Goal: Task Accomplishment & Management: Use online tool/utility

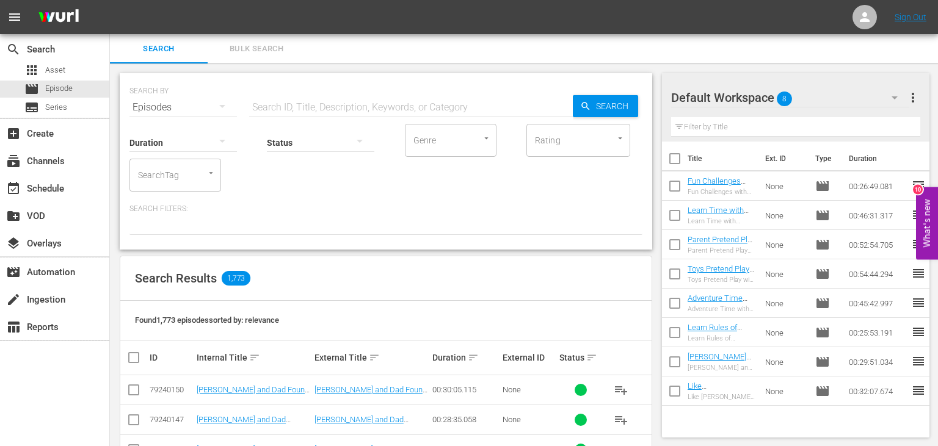
click at [366, 106] on input "text" at bounding box center [411, 107] width 324 height 29
paste input "[PERSON_NAME] and Dad's Gift Day at the [GEOGRAPHIC_DATA]"
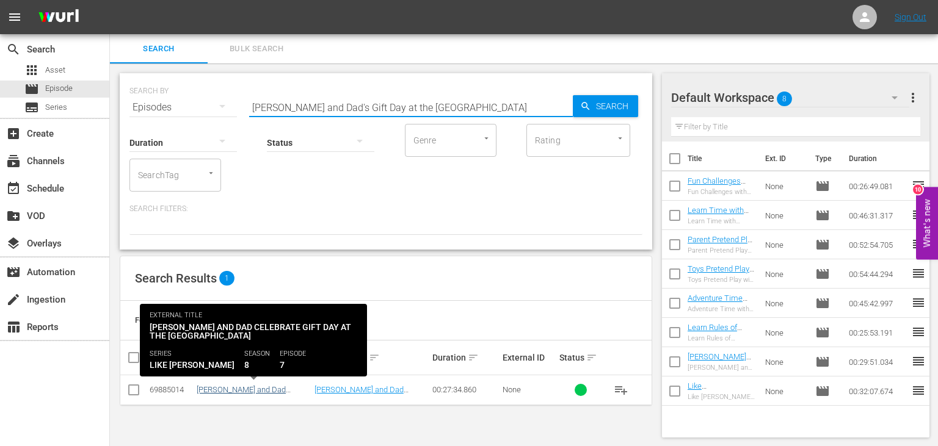
type input "[PERSON_NAME] and Dad's Gift Day at the [GEOGRAPHIC_DATA]"
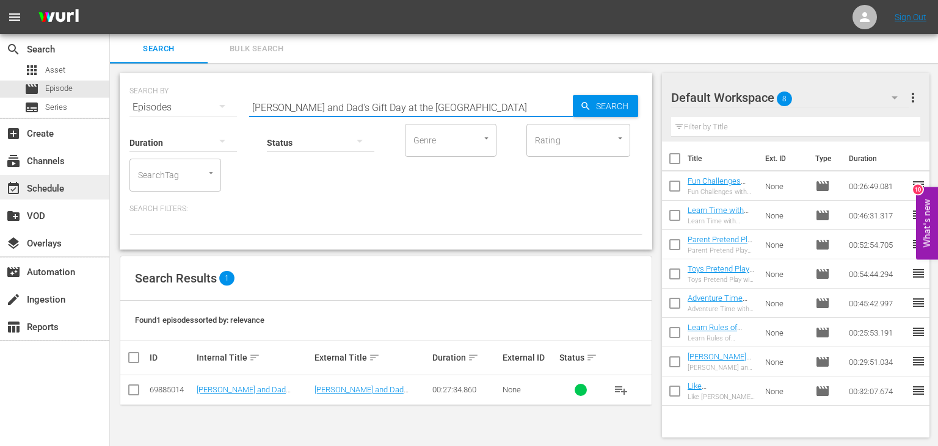
click at [79, 181] on div "event_available Schedule" at bounding box center [54, 187] width 109 height 24
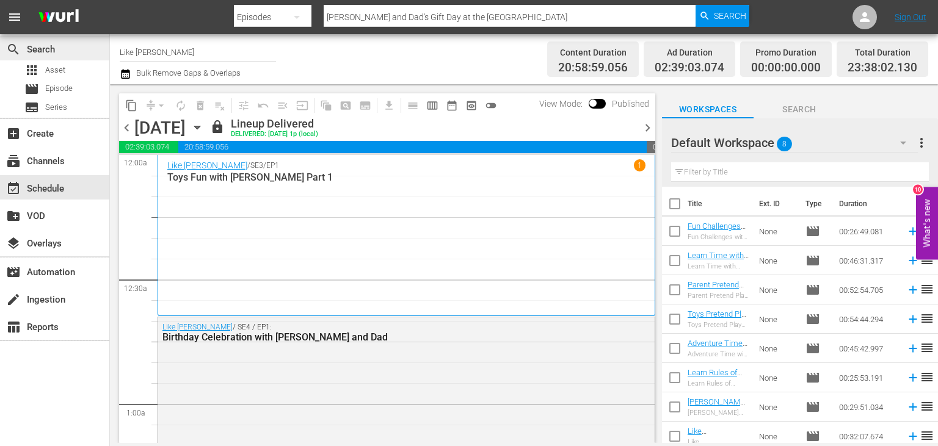
click at [43, 60] on div "search Search" at bounding box center [54, 48] width 109 height 24
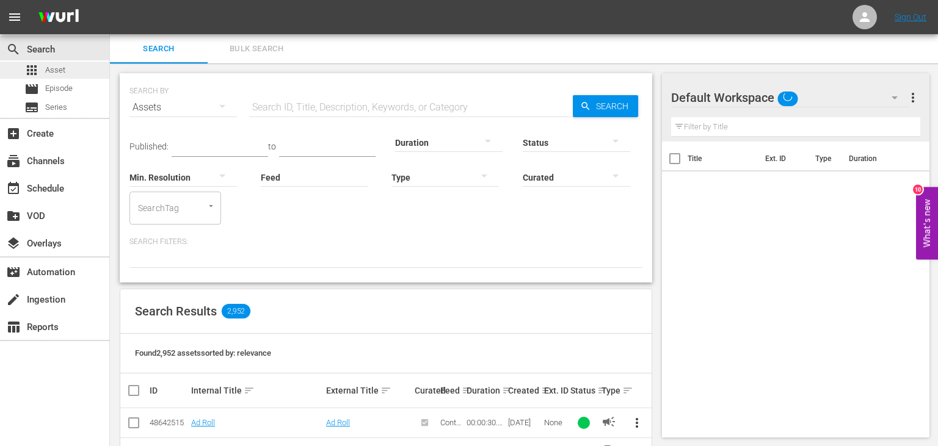
click at [52, 65] on span "Asset" at bounding box center [55, 70] width 20 height 12
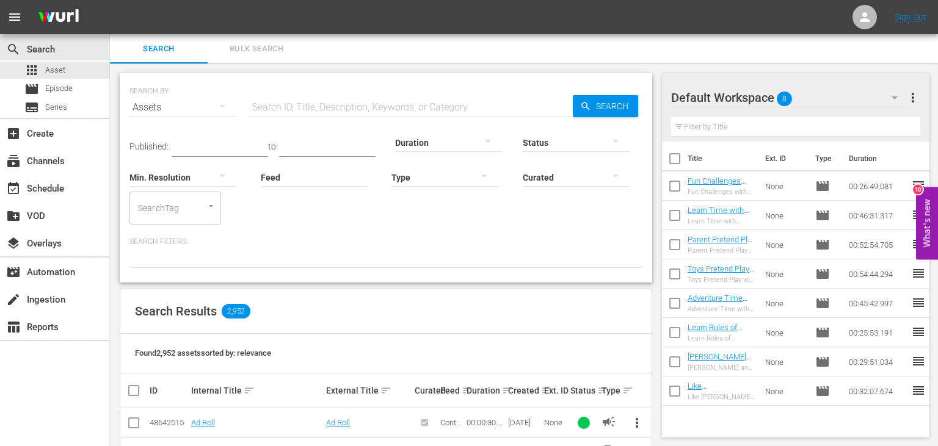
click at [328, 101] on input "text" at bounding box center [411, 107] width 324 height 29
paste input "[PERSON_NAME] and Dad's Gift Day at the [GEOGRAPHIC_DATA]"
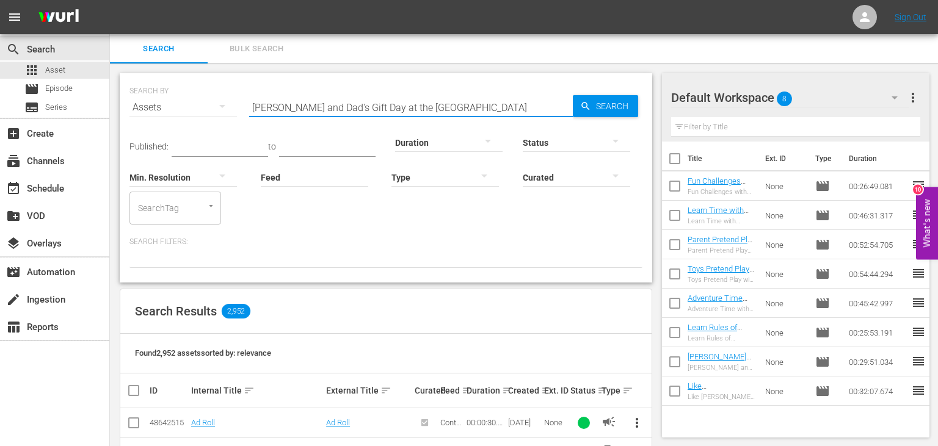
type input "[PERSON_NAME] and Dad's Gift Day at the [GEOGRAPHIC_DATA]"
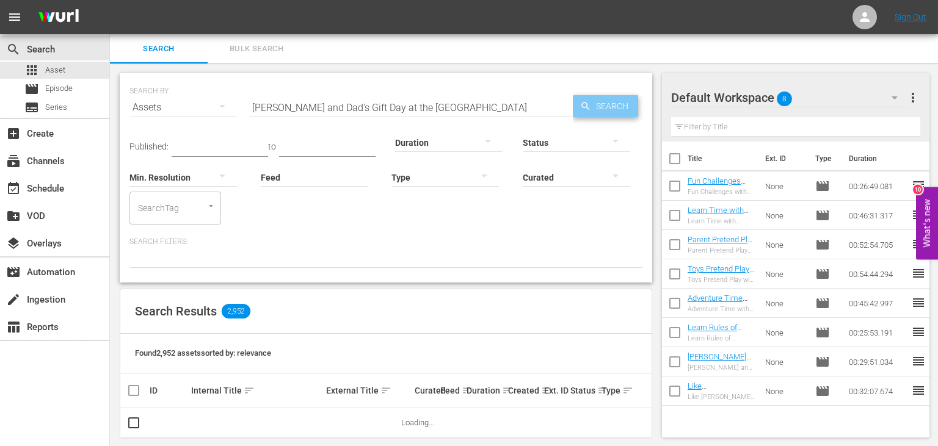
click at [611, 112] on span "Search" at bounding box center [614, 106] width 47 height 22
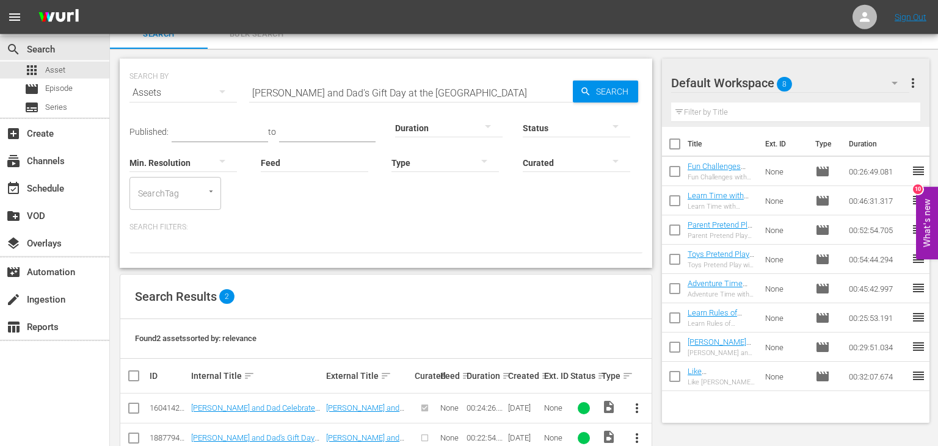
scroll to position [43, 0]
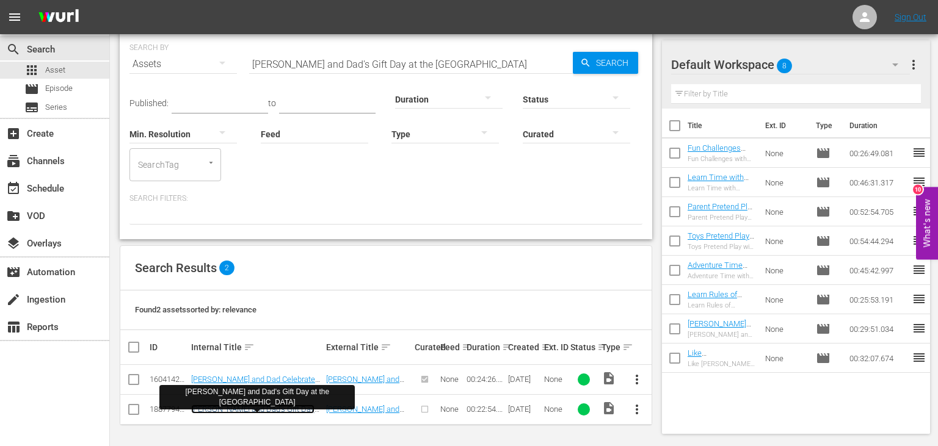
click at [253, 409] on link "[PERSON_NAME] and Dad's Gift Day at the [GEOGRAPHIC_DATA]" at bounding box center [252, 414] width 123 height 18
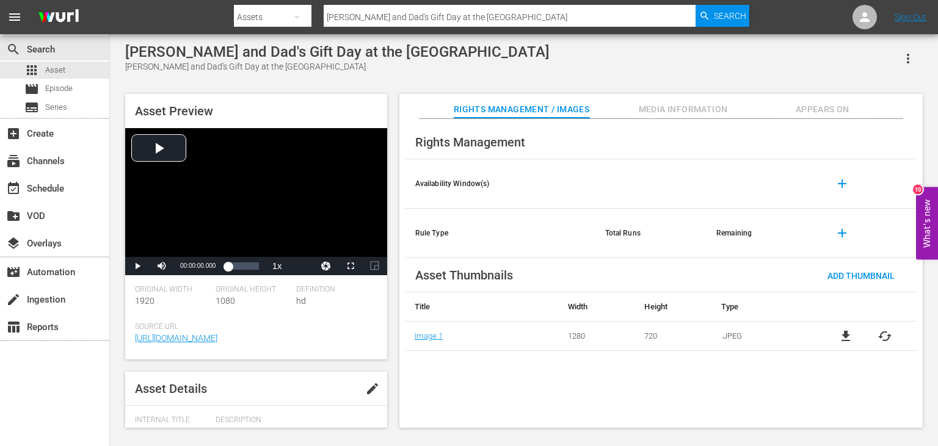
click at [665, 102] on button "Media Information" at bounding box center [683, 106] width 92 height 24
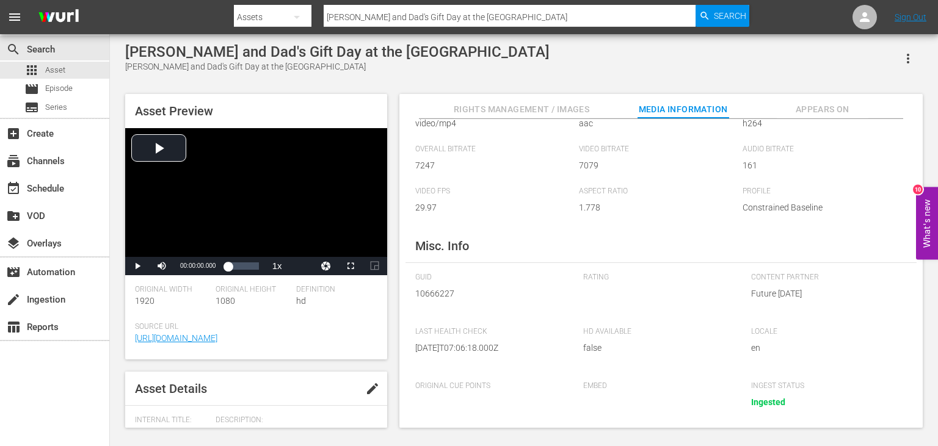
scroll to position [67, 0]
click at [823, 115] on span "Appears On" at bounding box center [823, 109] width 92 height 15
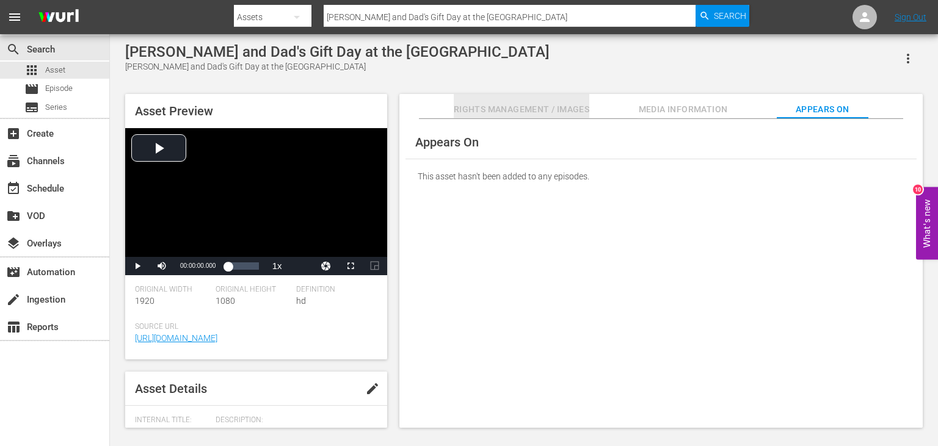
click at [523, 106] on span "Rights Management / Images" at bounding box center [522, 109] width 136 height 15
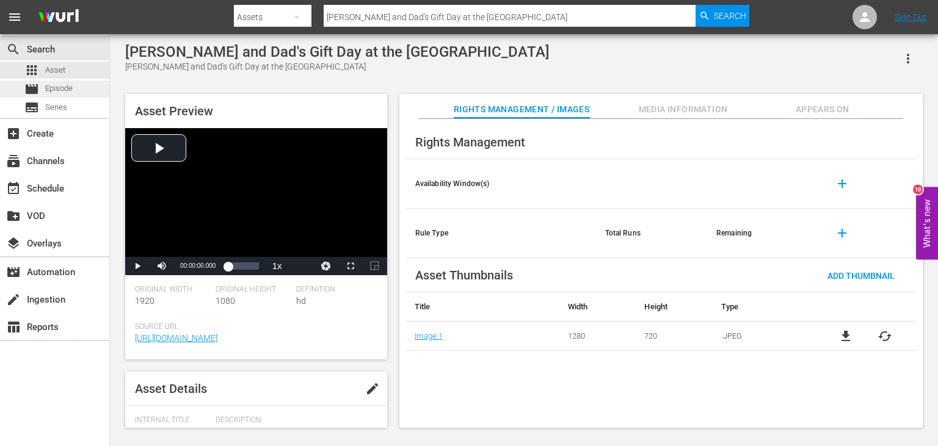
click at [79, 92] on div "movie Episode" at bounding box center [54, 89] width 109 height 17
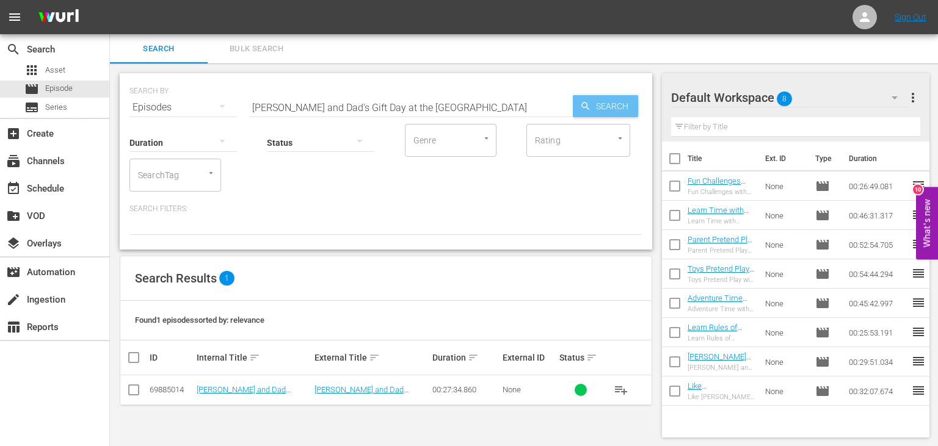
click at [624, 105] on span "Search" at bounding box center [614, 106] width 47 height 22
click at [69, 69] on div "apps Asset" at bounding box center [54, 70] width 109 height 17
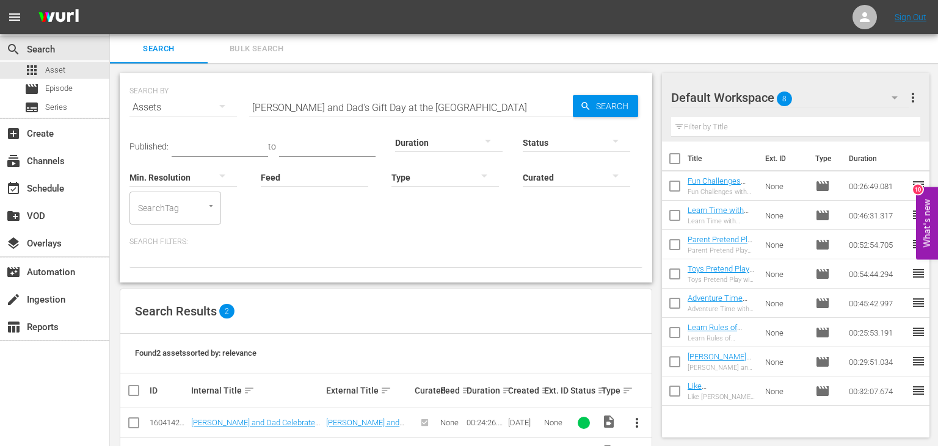
click at [916, 93] on span "more_vert" at bounding box center [912, 97] width 15 height 15
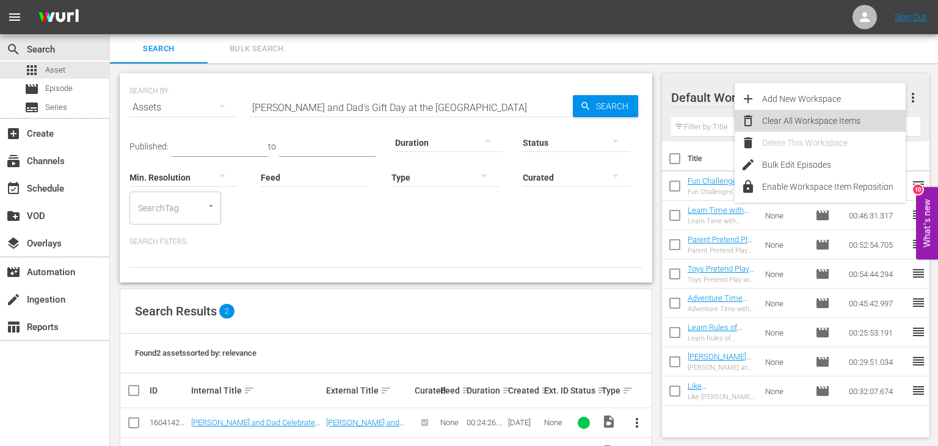
click at [841, 115] on div "Clear All Workspace Items" at bounding box center [833, 121] width 143 height 22
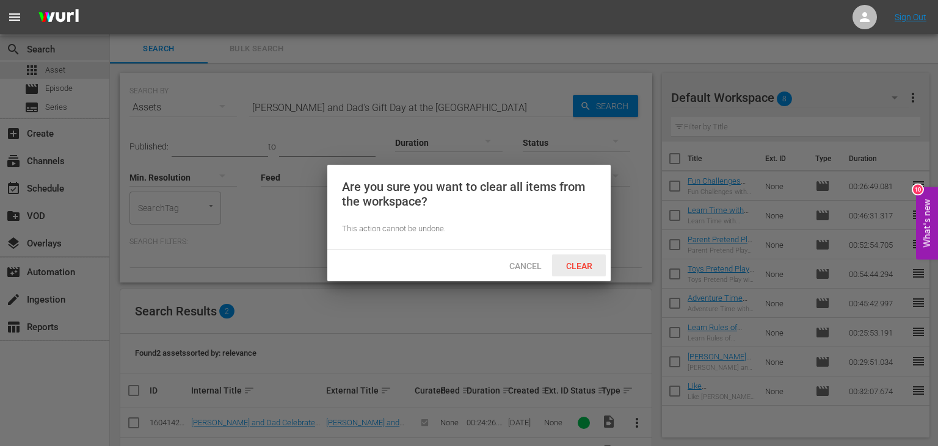
click at [577, 266] on span "Clear" at bounding box center [579, 266] width 46 height 10
